Goal: Check status: Check status

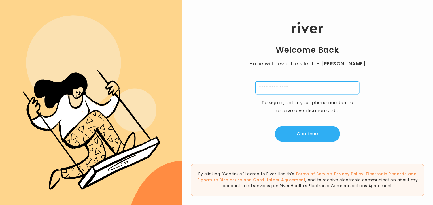
click at [286, 92] on input "tel" at bounding box center [307, 87] width 104 height 13
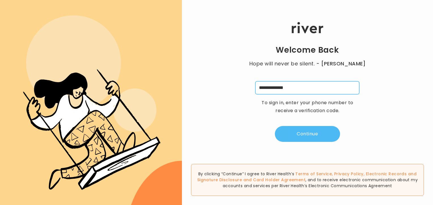
type input "**********"
click at [304, 136] on button "Continue" at bounding box center [307, 134] width 65 height 16
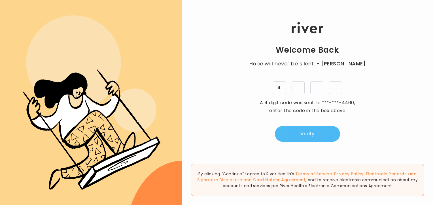
type input "*"
click at [317, 136] on button "Verify" at bounding box center [307, 134] width 65 height 16
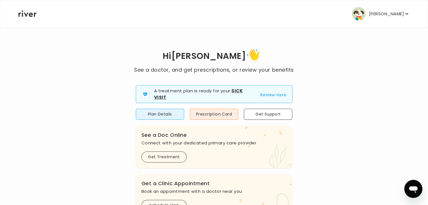
click at [264, 95] on button "Review Here" at bounding box center [274, 94] width 26 height 7
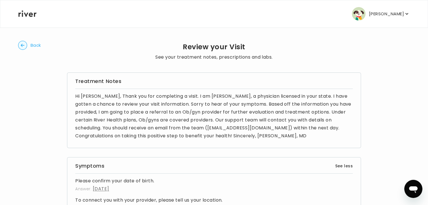
click at [364, 18] on img "button" at bounding box center [359, 14] width 14 height 14
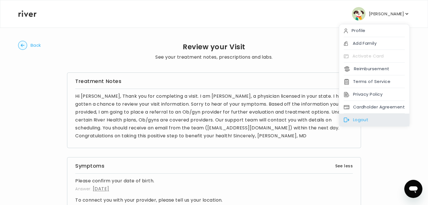
click at [360, 117] on div "Logout" at bounding box center [375, 120] width 70 height 13
